Goal: Transaction & Acquisition: Purchase product/service

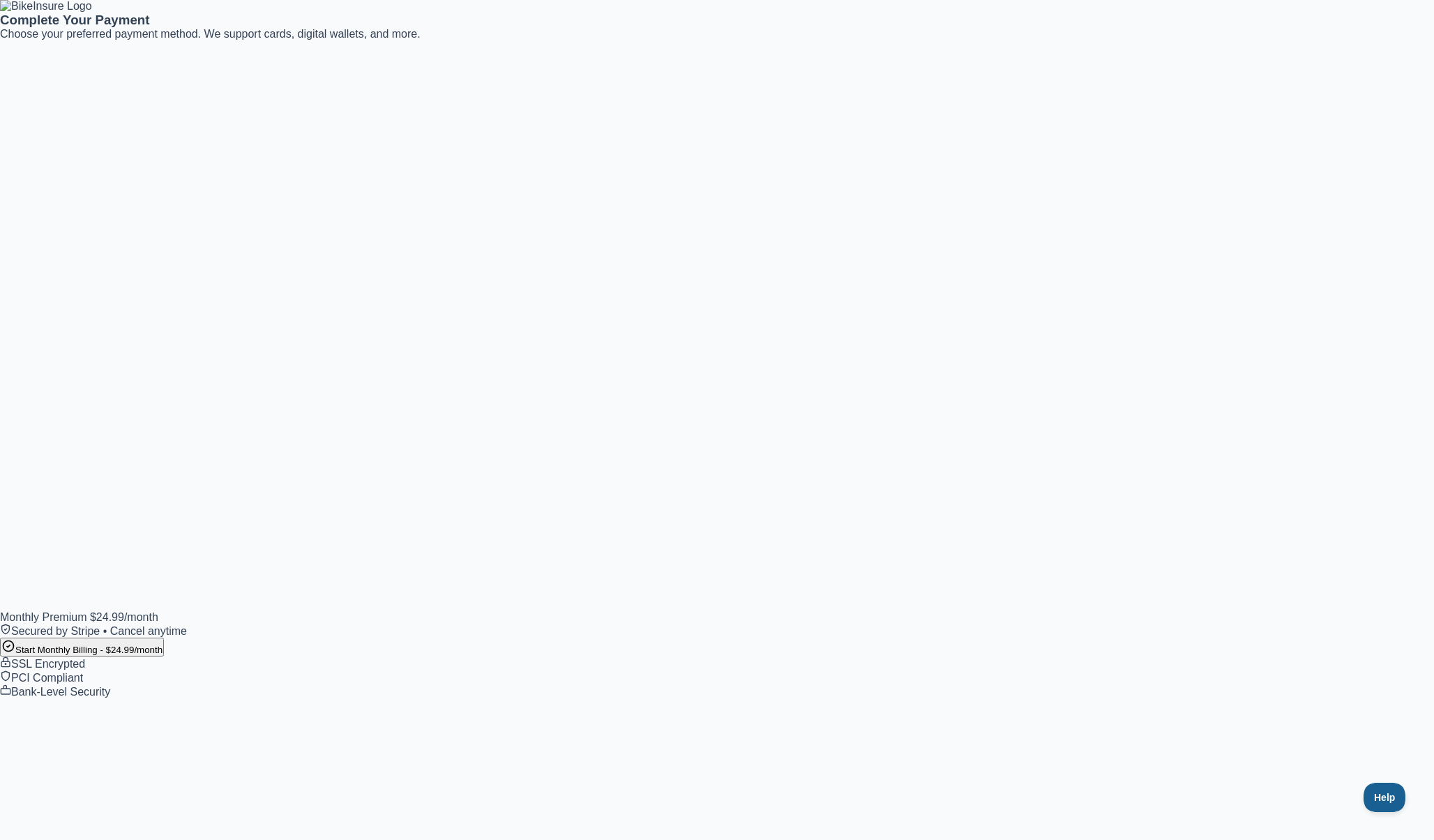
click at [164, 656] on button "Start Monthly Billing - $ 24.99 /month" at bounding box center [82, 647] width 164 height 19
click at [164, 655] on button "Start Monthly Billing - $ 24.99 /month" at bounding box center [82, 645] width 164 height 19
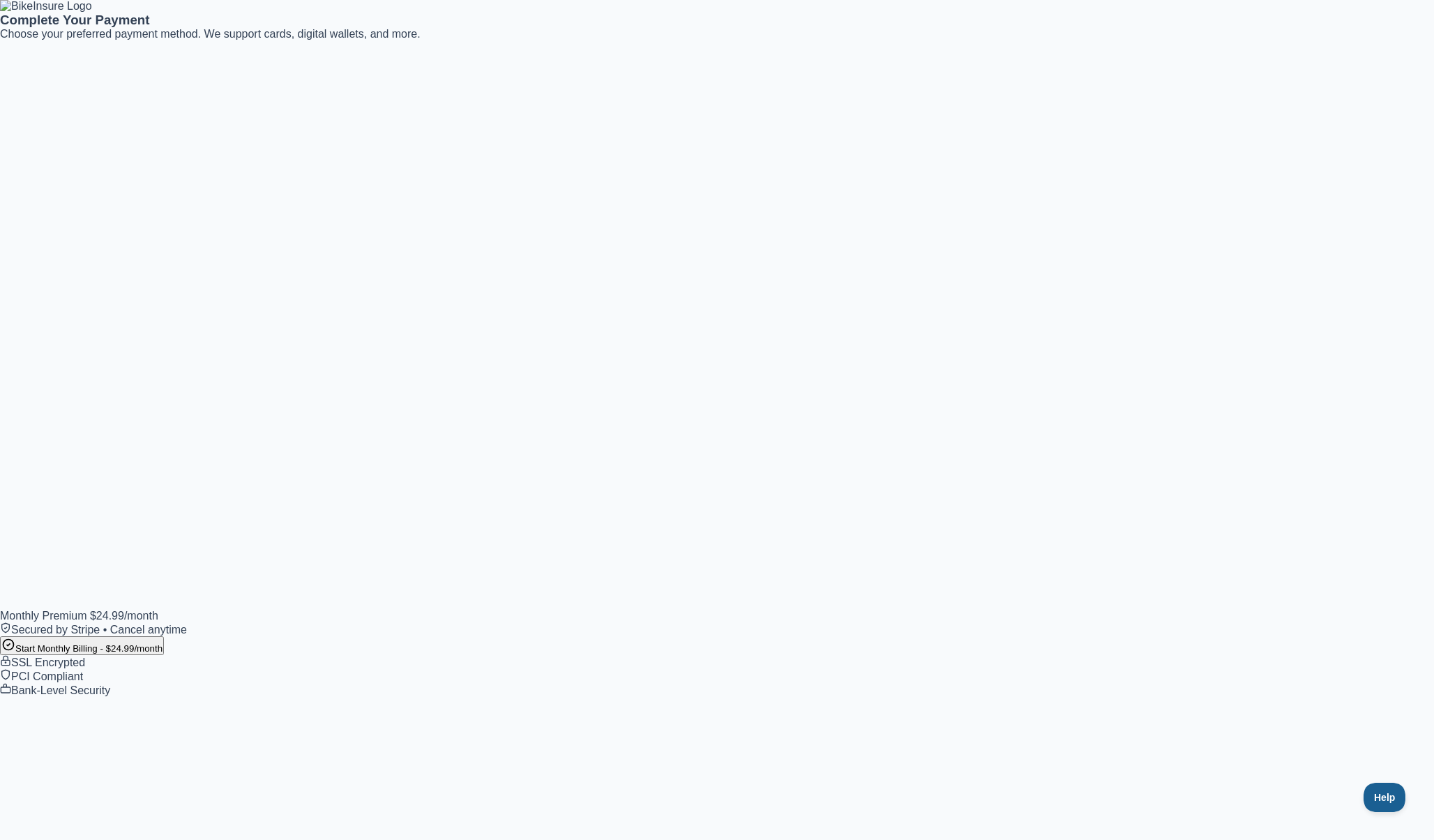
click at [164, 655] on button "Start Monthly Billing - $ 24.99 /month" at bounding box center [82, 645] width 164 height 19
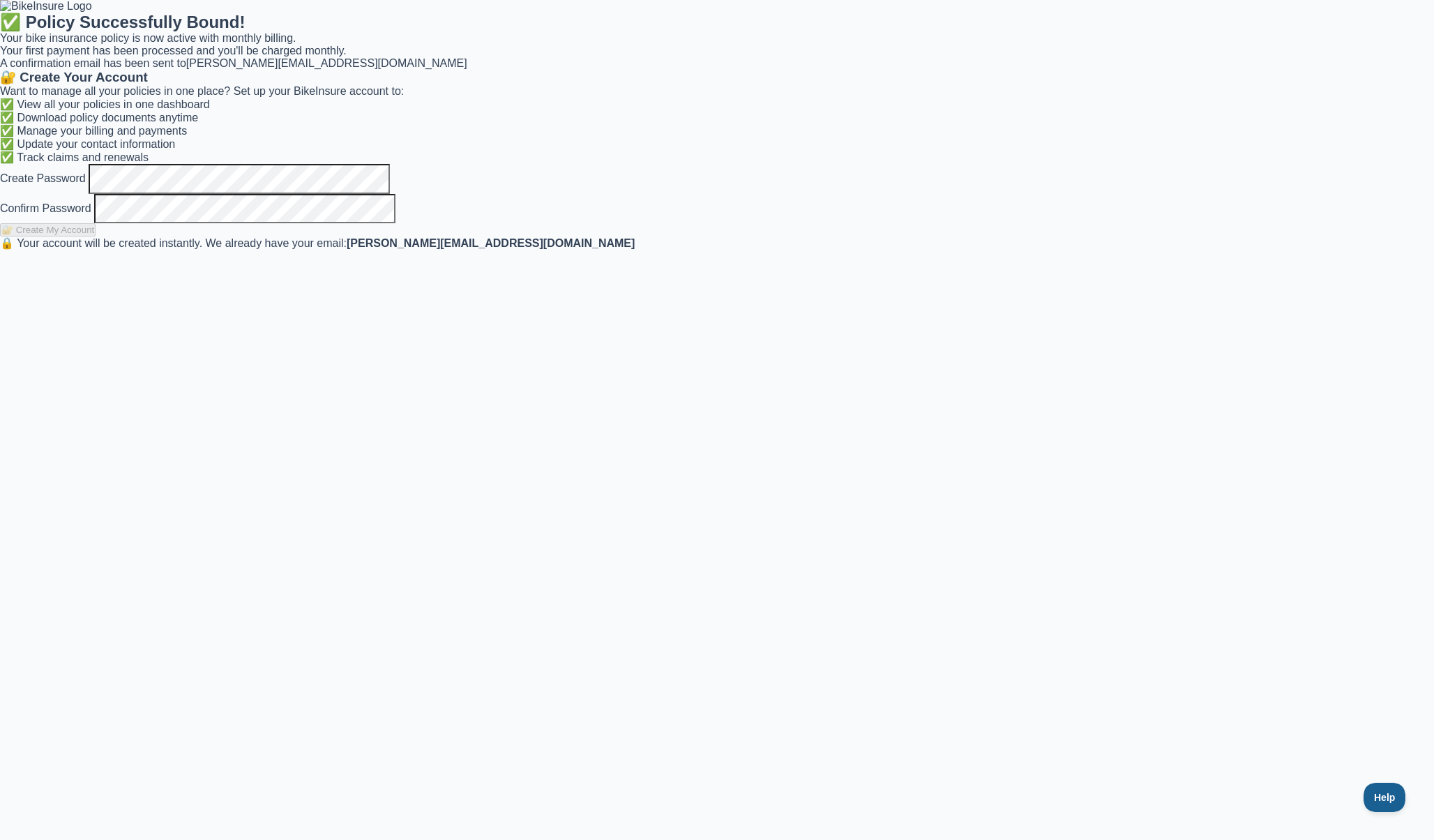
scroll to position [0, 0]
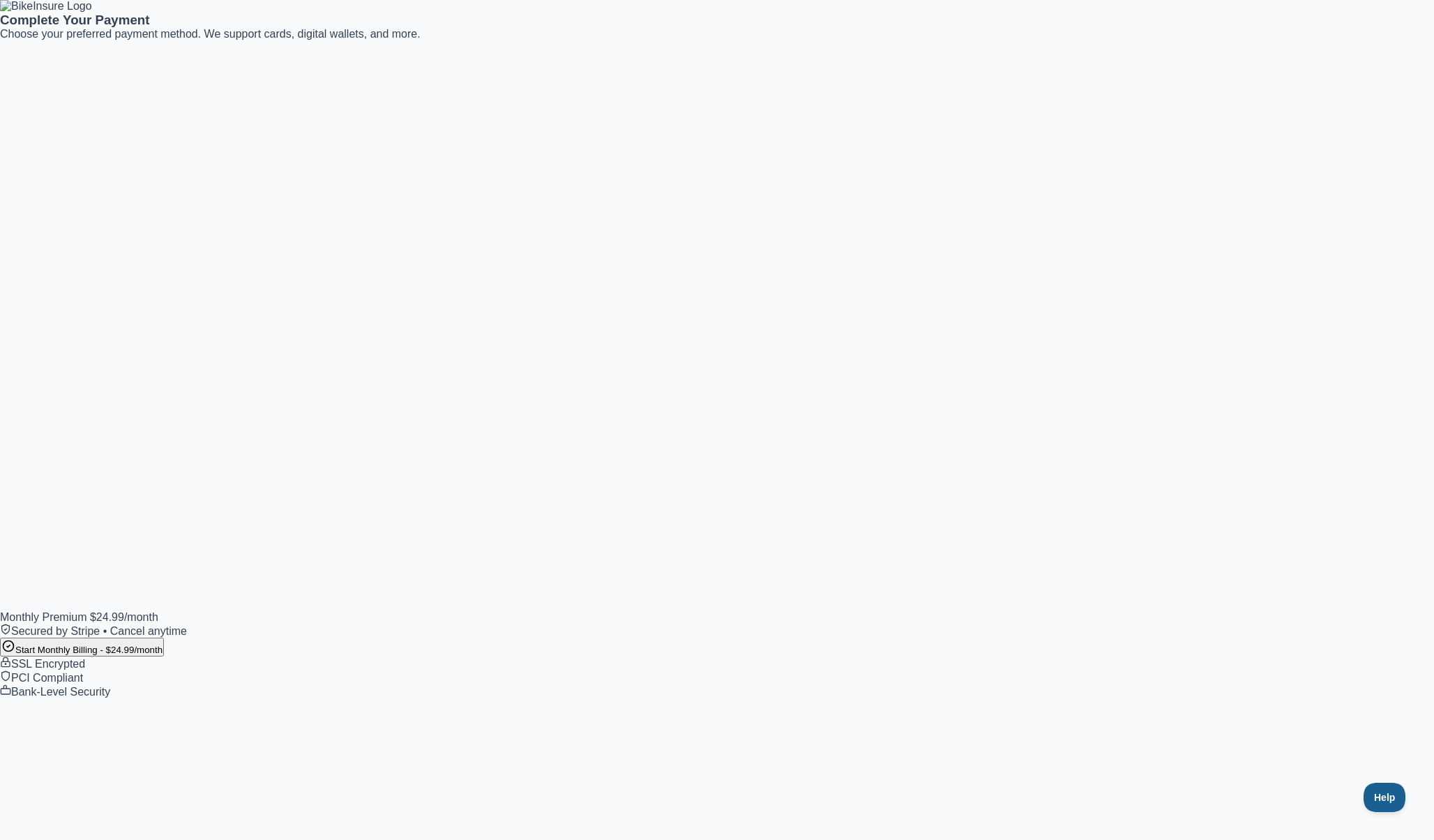
scroll to position [180, 0]
click at [164, 655] on button "Start Monthly Billing - $ 24.99 /month" at bounding box center [82, 645] width 164 height 19
click at [164, 656] on button "Start Monthly Billing - $ 24.99 /month" at bounding box center [82, 647] width 164 height 19
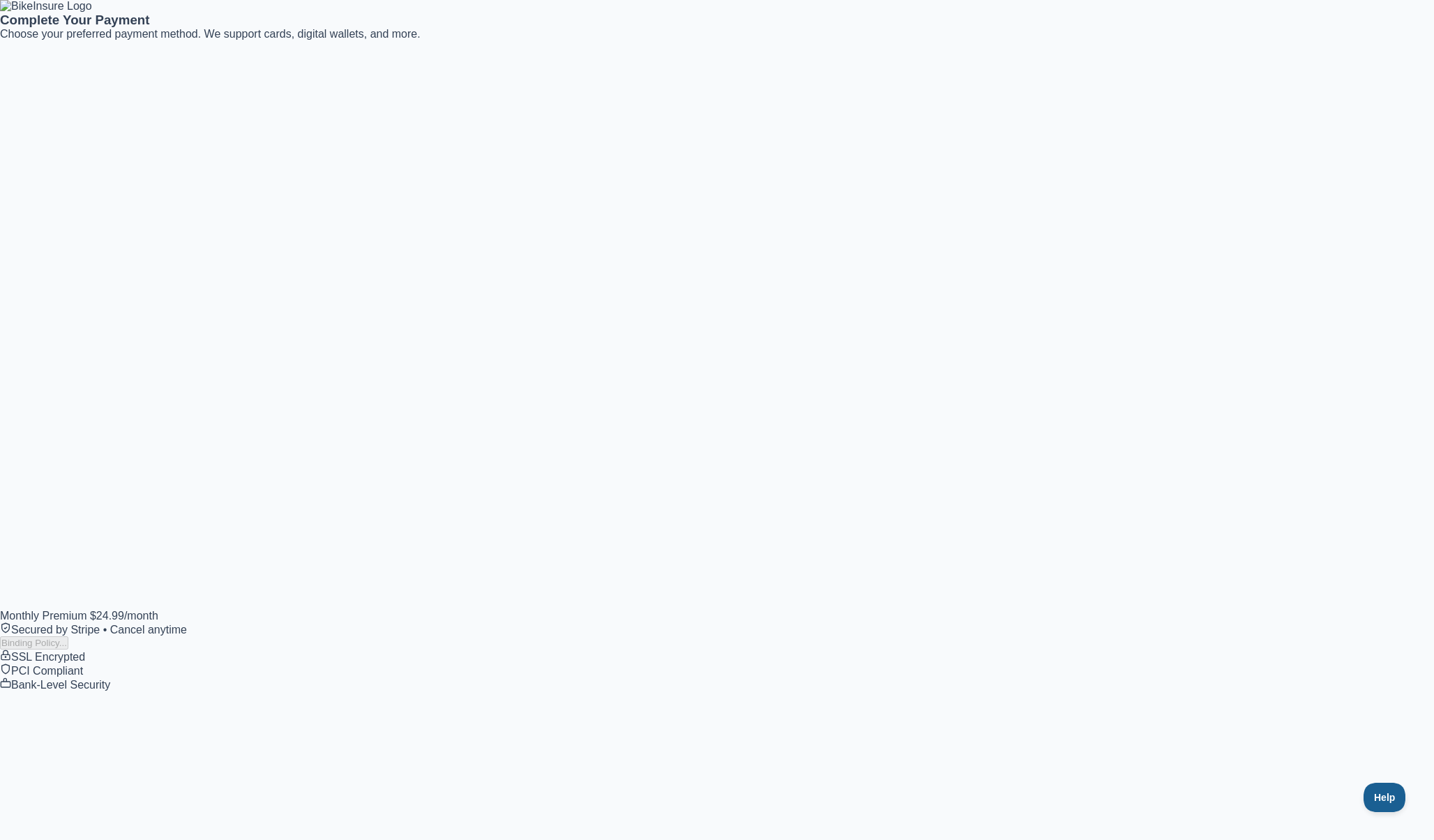
scroll to position [0, 0]
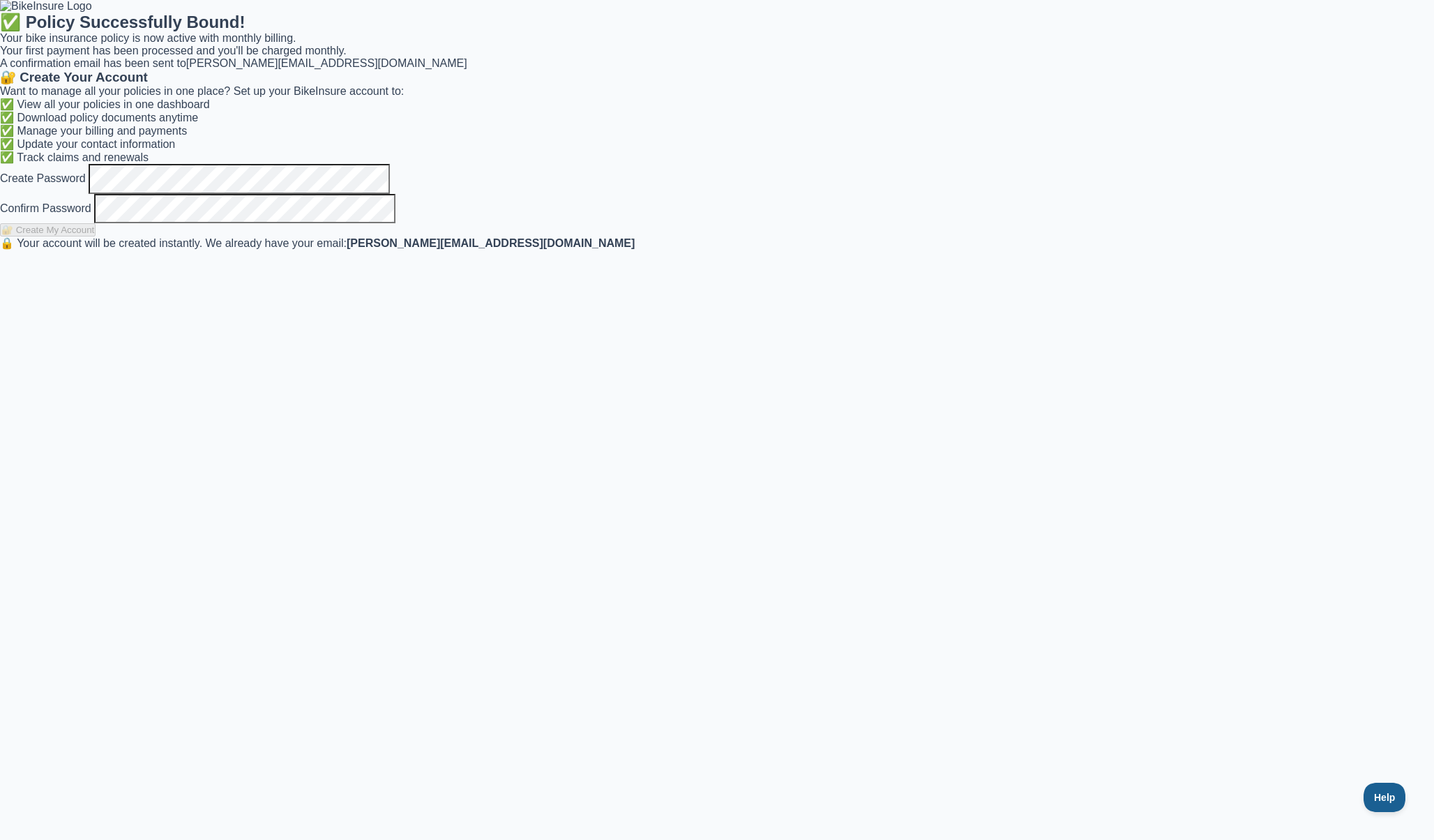
click at [584, 164] on ul "✅ View all your policies in one dashboard ✅ Download policy documents anytime ✅…" at bounding box center [717, 130] width 1434 height 66
click at [538, 250] on div "✅ Policy Successfully Bound! Your bike insurance policy is now active with mont…" at bounding box center [717, 131] width 1434 height 237
click at [96, 237] on button "🔐 Create My Account" at bounding box center [47, 230] width 96 height 13
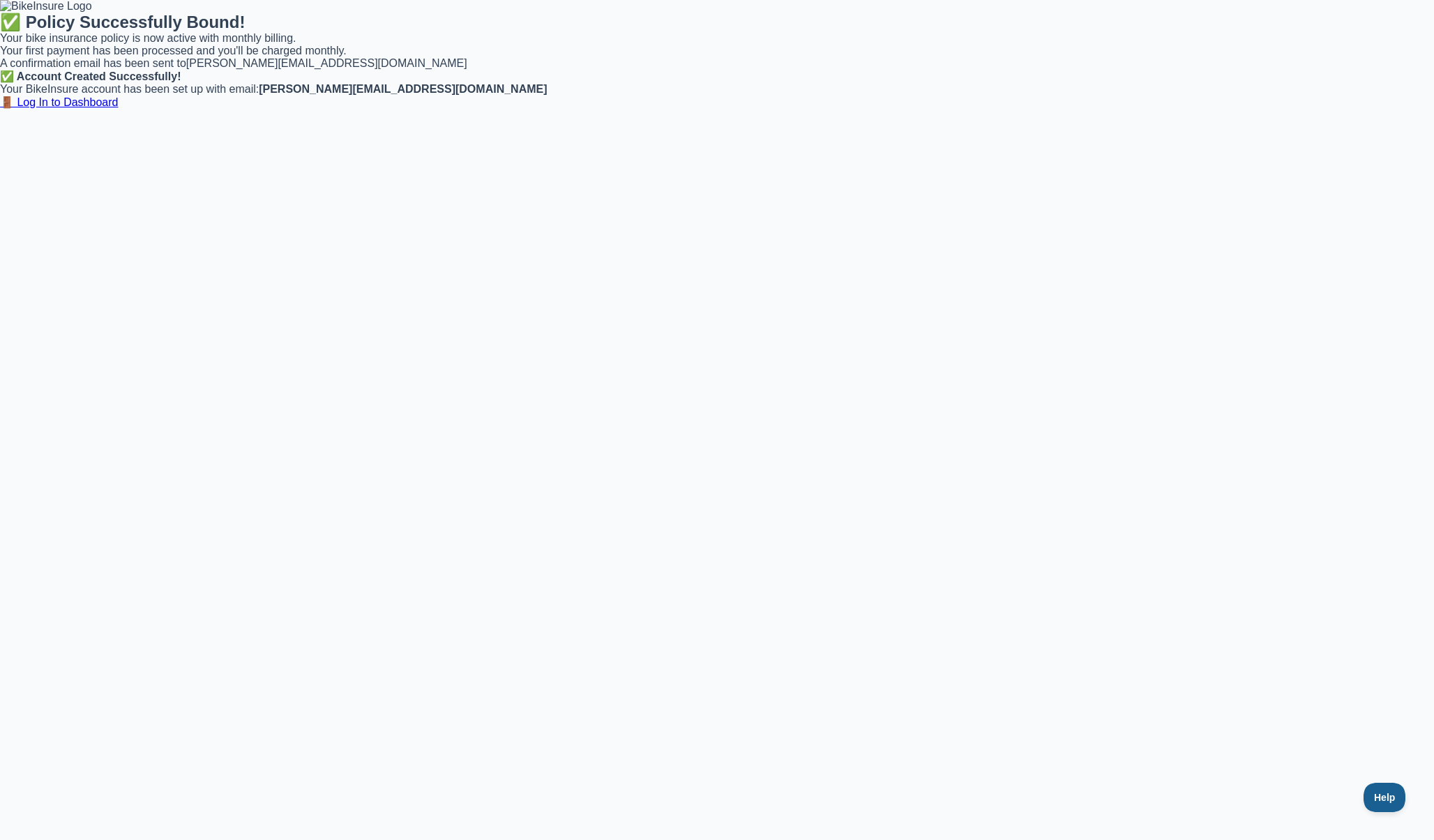
click at [118, 108] on link "🚪 Log In to Dashboard" at bounding box center [58, 102] width 118 height 12
